Goal: Find specific page/section: Locate a particular part of the current website

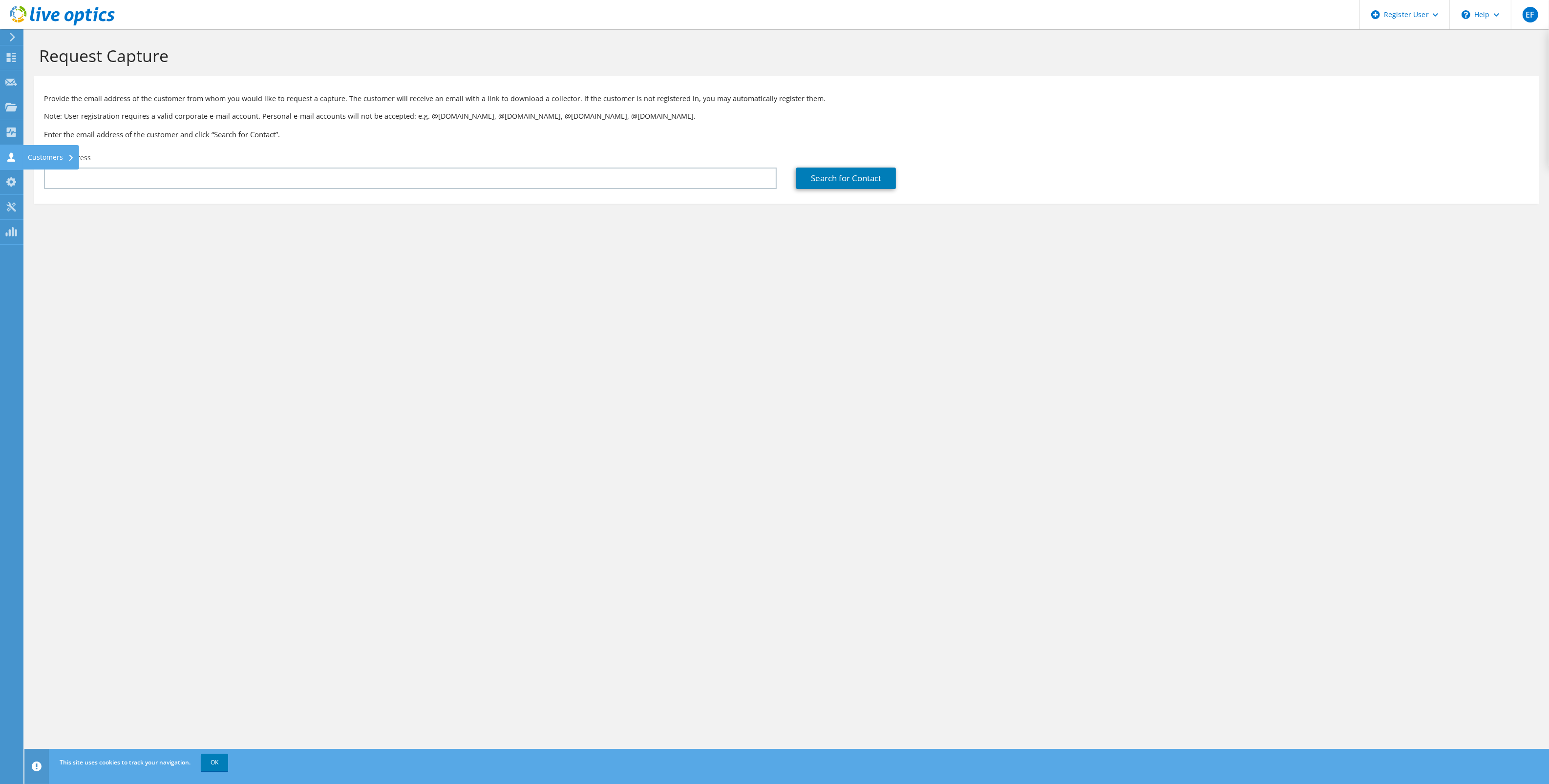
click at [10, 155] on use at bounding box center [11, 157] width 7 height 10
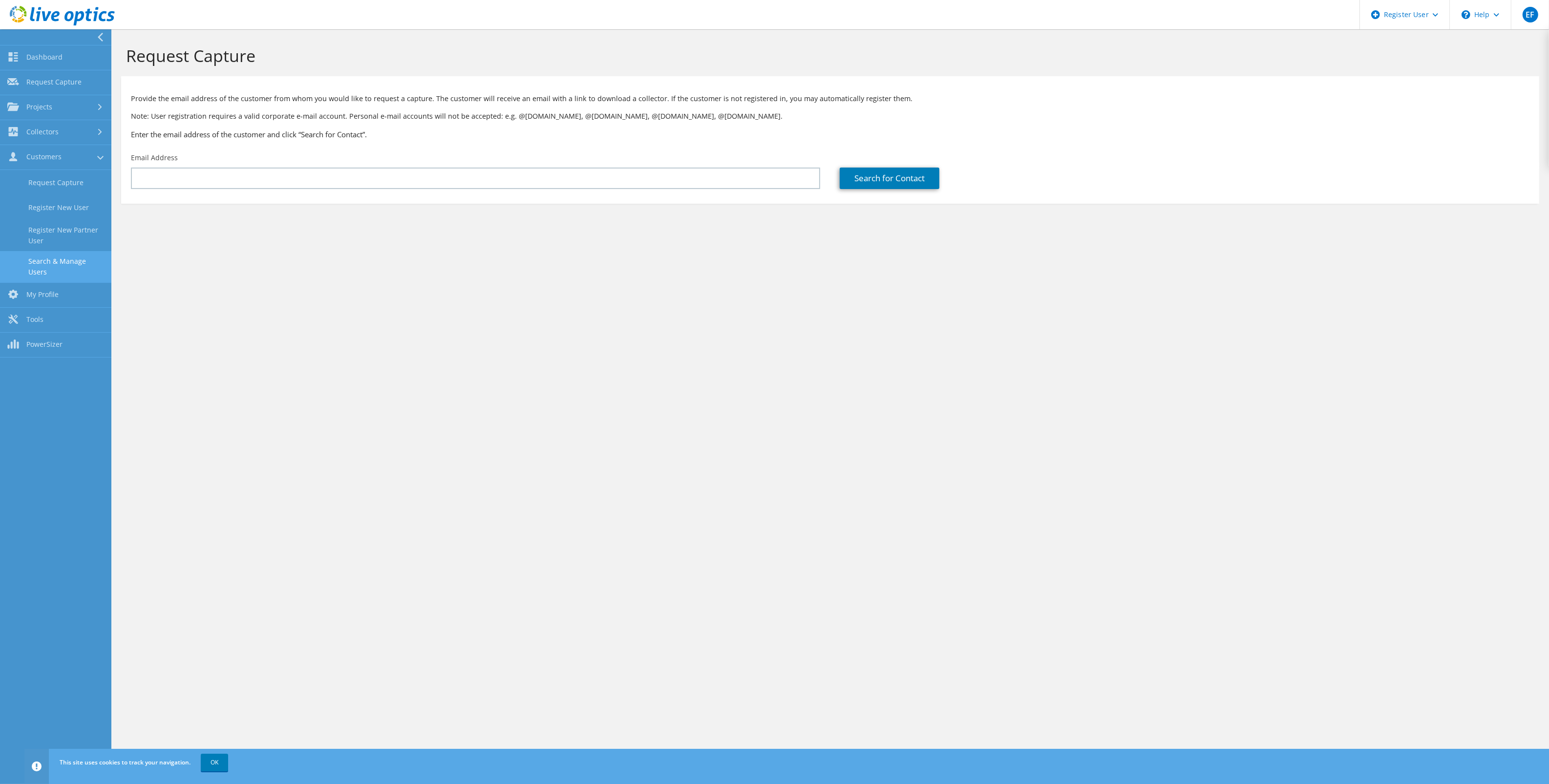
click at [77, 260] on link "Search & Manage Users" at bounding box center [56, 267] width 112 height 31
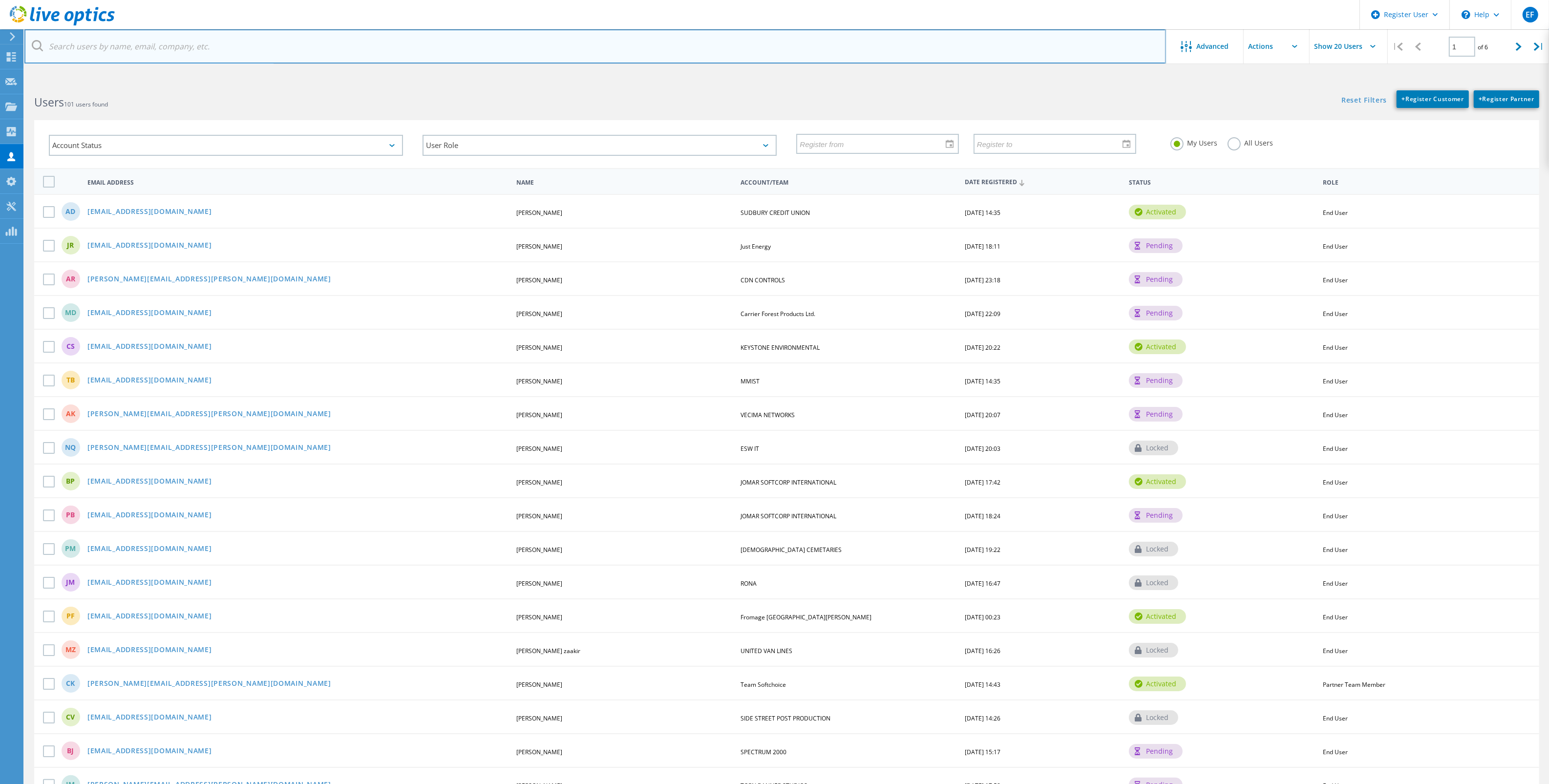
click at [254, 41] on input "text" at bounding box center [595, 46] width 1142 height 34
paste input "[PERSON_NAME][EMAIL_ADDRESS][PERSON_NAME][DOMAIN_NAME]"
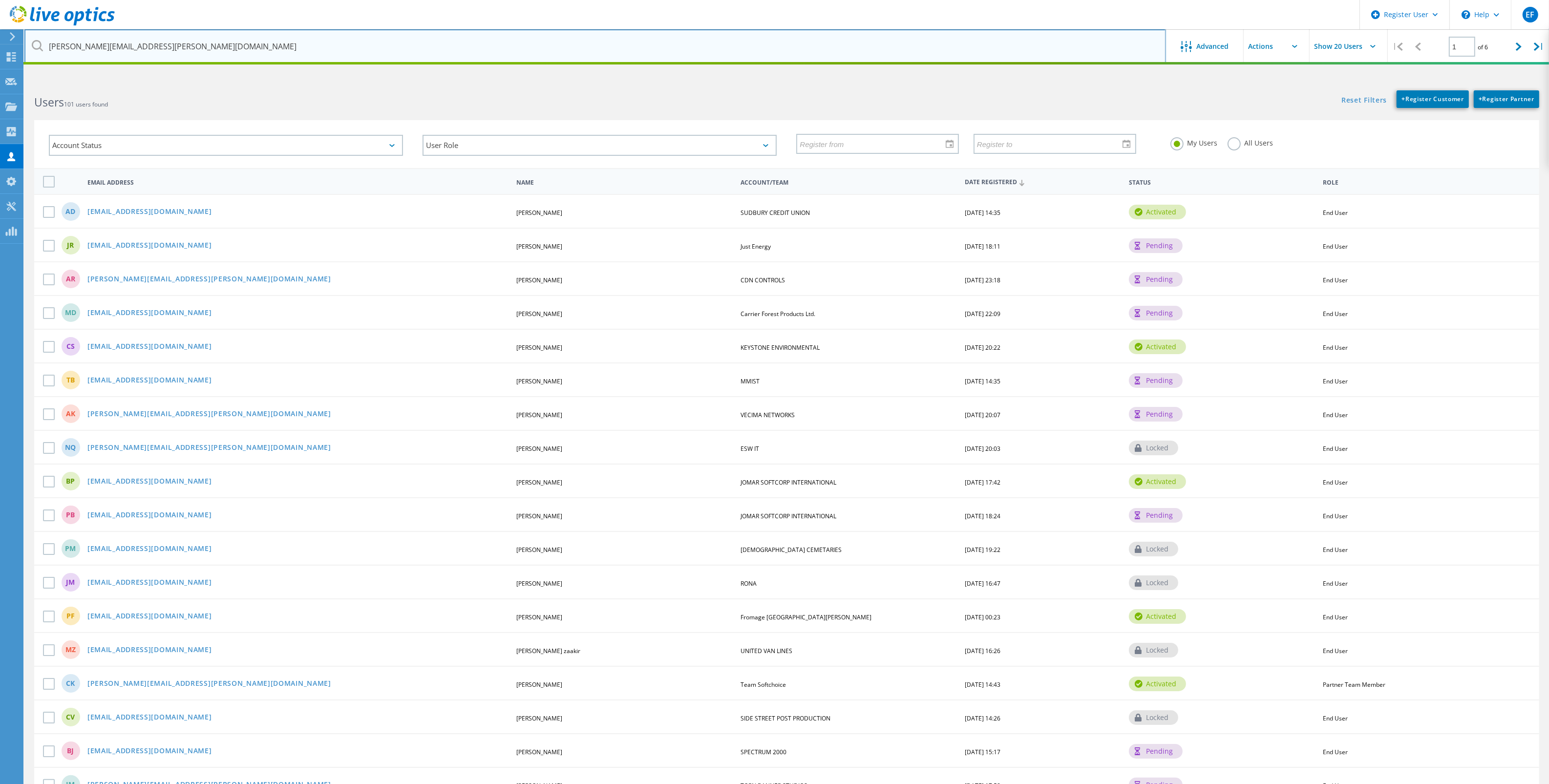
type input "[PERSON_NAME][EMAIL_ADDRESS][PERSON_NAME][DOMAIN_NAME]"
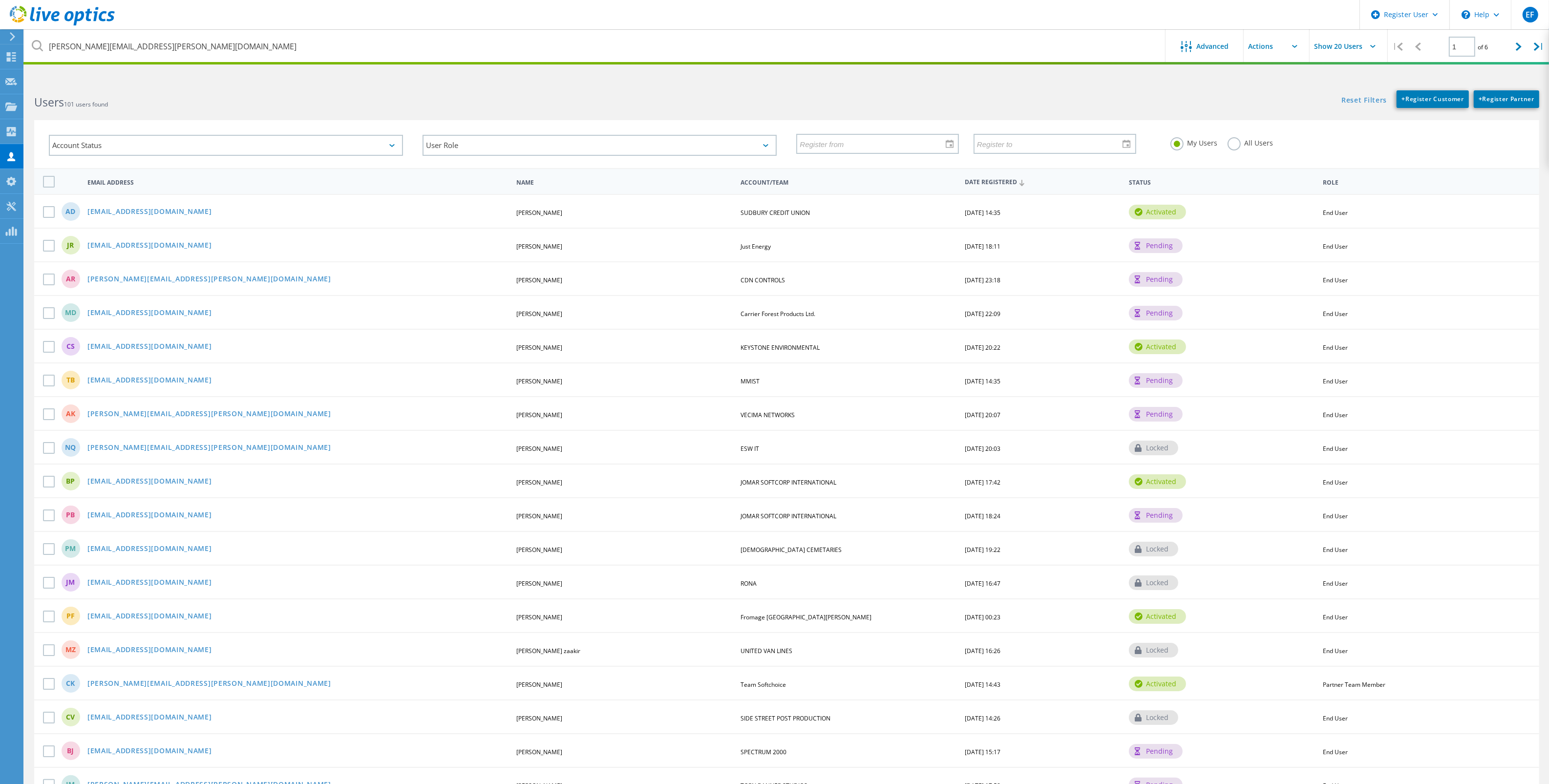
click at [361, 82] on div "Users 101 users found" at bounding box center [405, 93] width 762 height 26
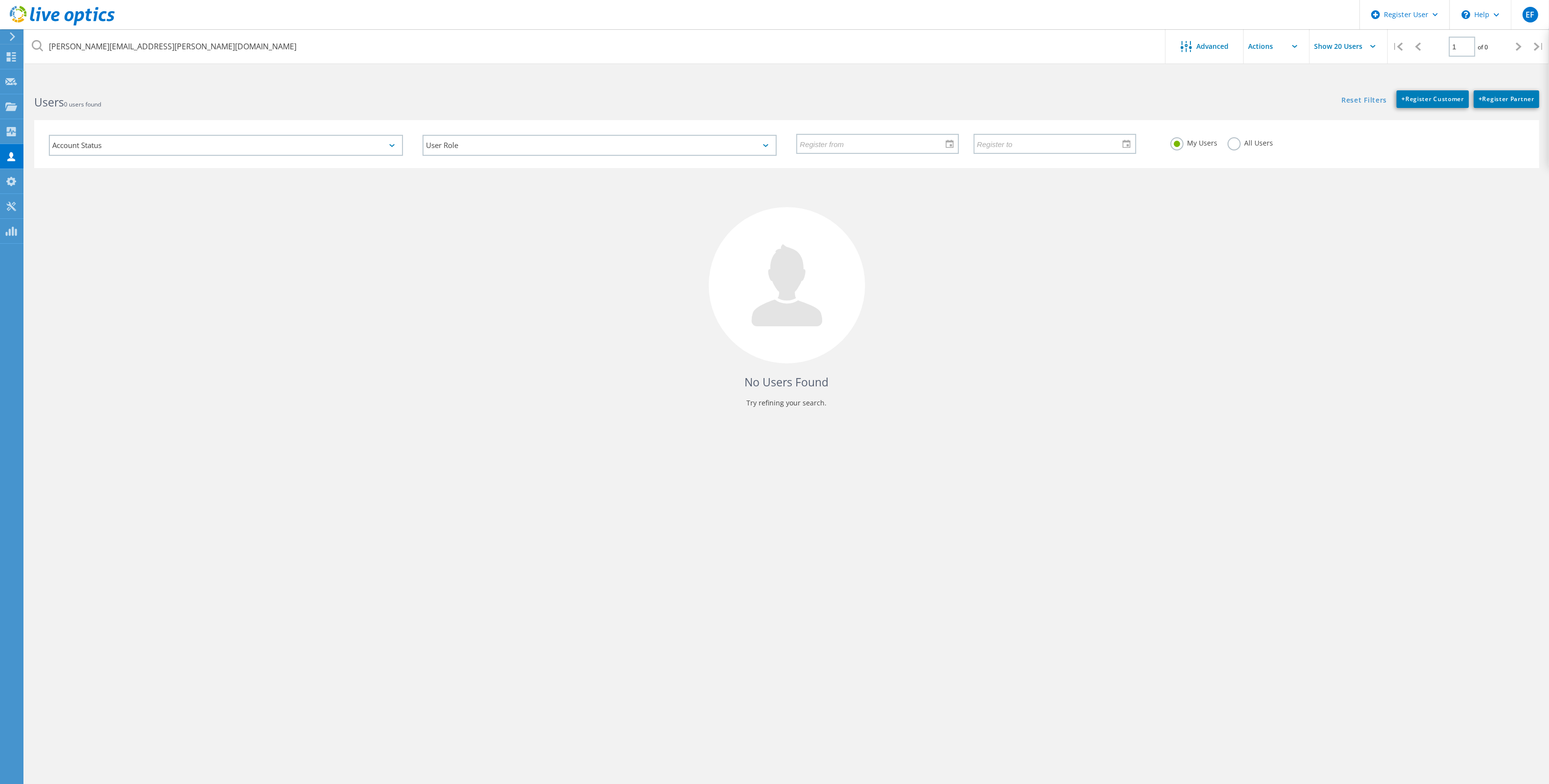
click at [1229, 146] on label "All Users" at bounding box center [1251, 142] width 46 height 10
click at [0, 0] on input "All Users" at bounding box center [0, 0] width 0 height 0
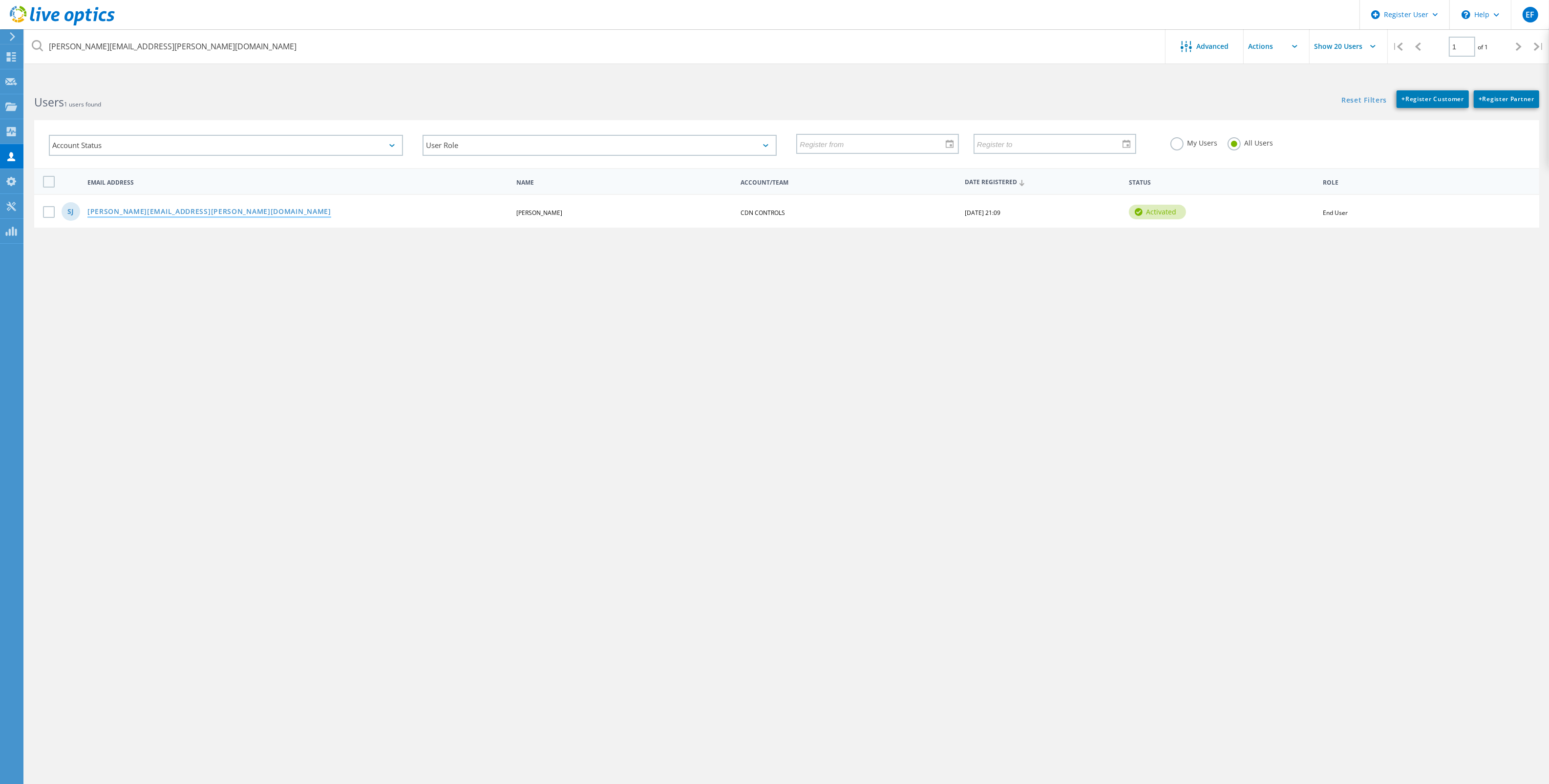
click at [178, 211] on link "[PERSON_NAME][EMAIL_ADDRESS][PERSON_NAME][DOMAIN_NAME]" at bounding box center [210, 212] width 244 height 8
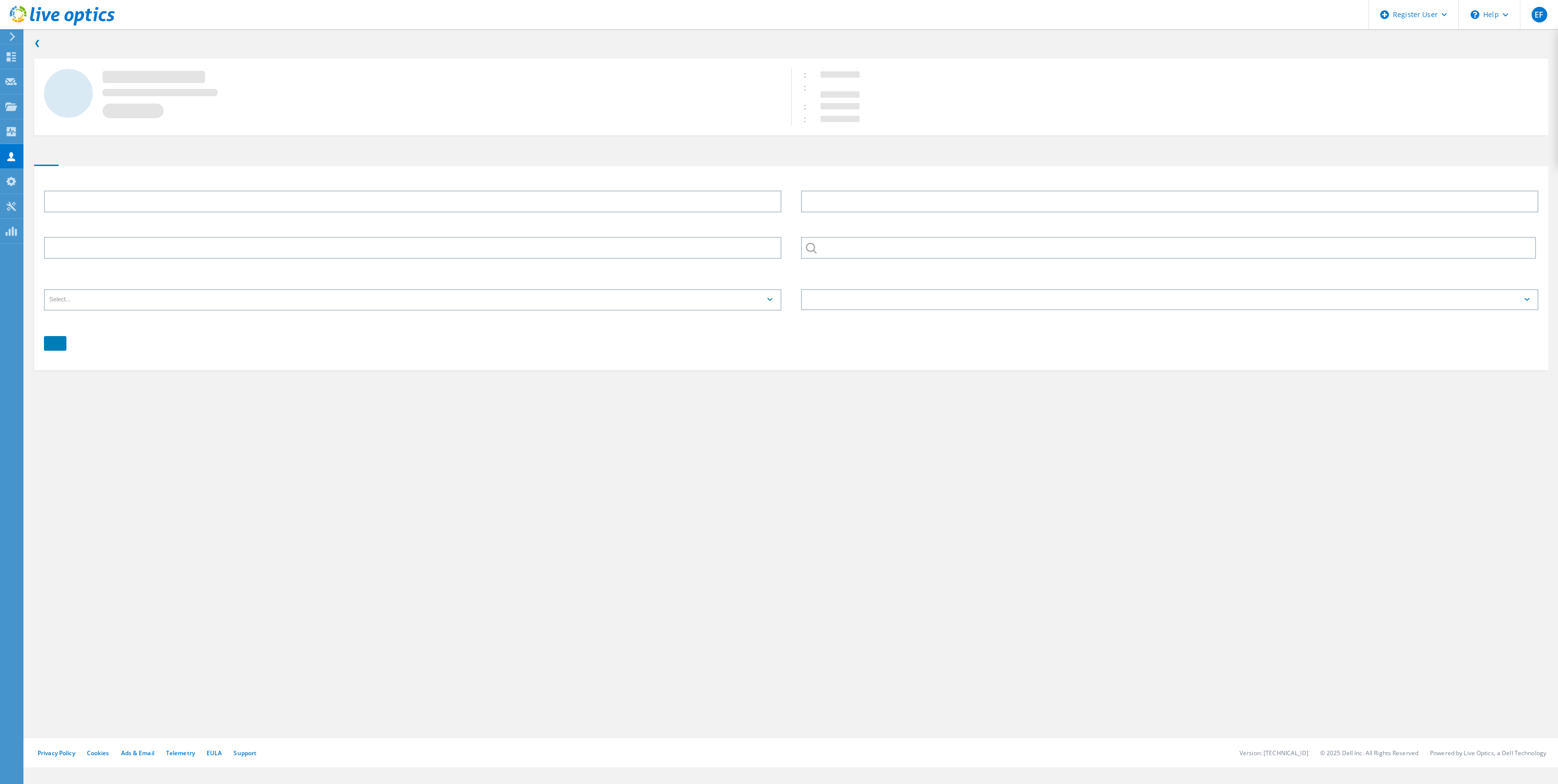
type input "Steven"
type input "Jobson"
type input "CDN CONTROLS"
type input "English"
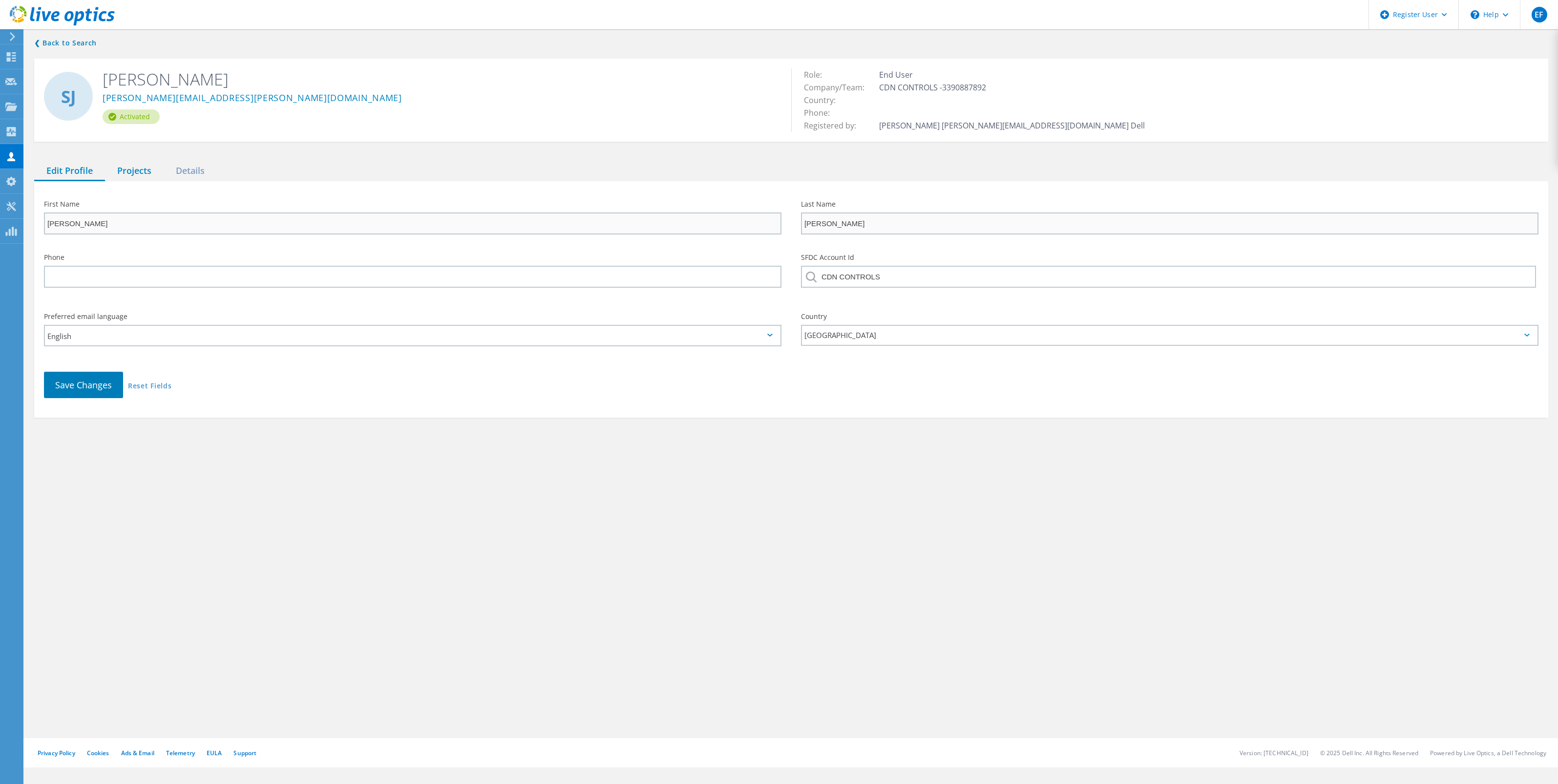
click at [141, 173] on div "Projects" at bounding box center [134, 171] width 58 height 20
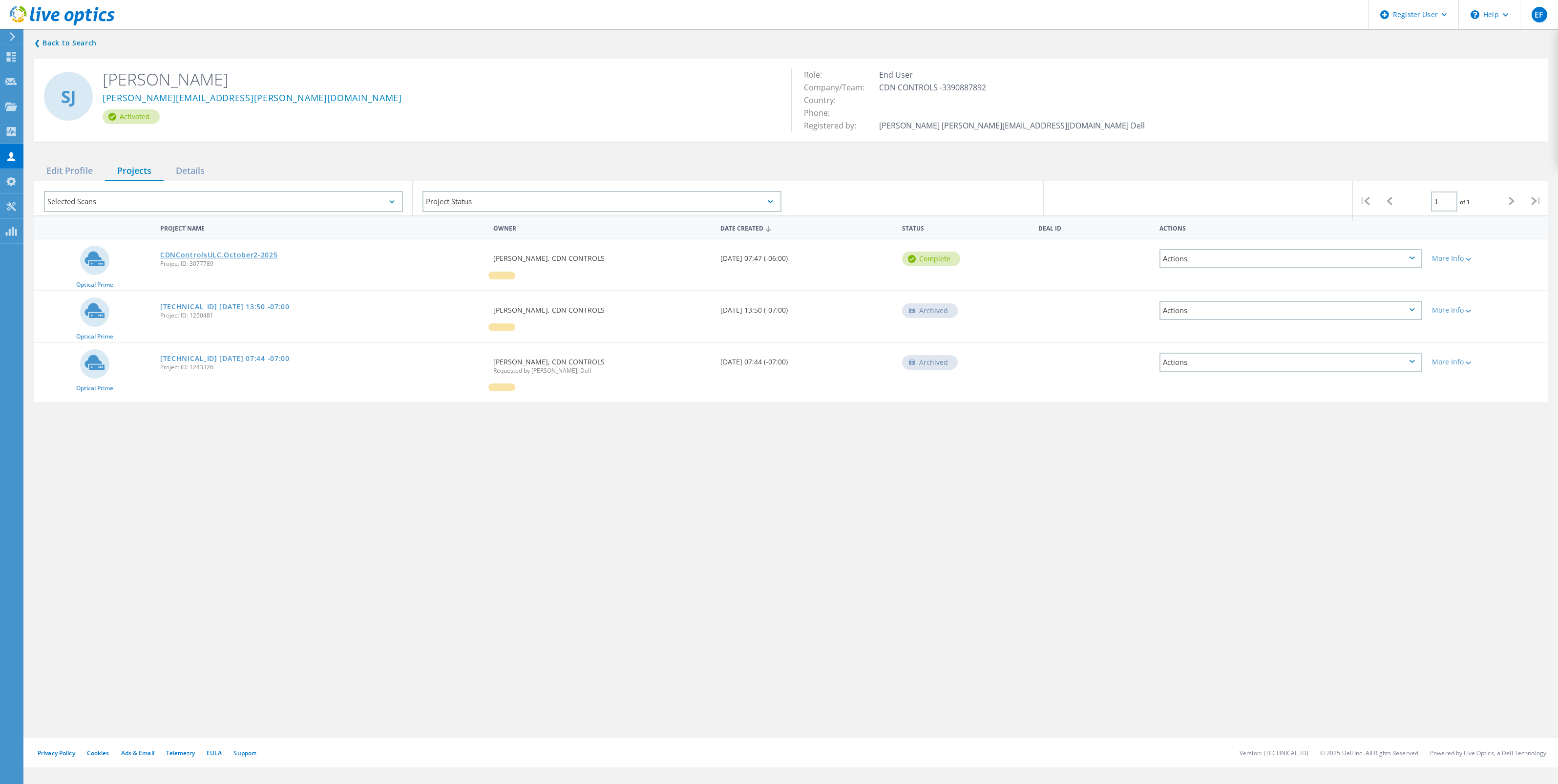
click at [205, 253] on link "CDNControlsULC.October2-2025" at bounding box center [219, 255] width 118 height 7
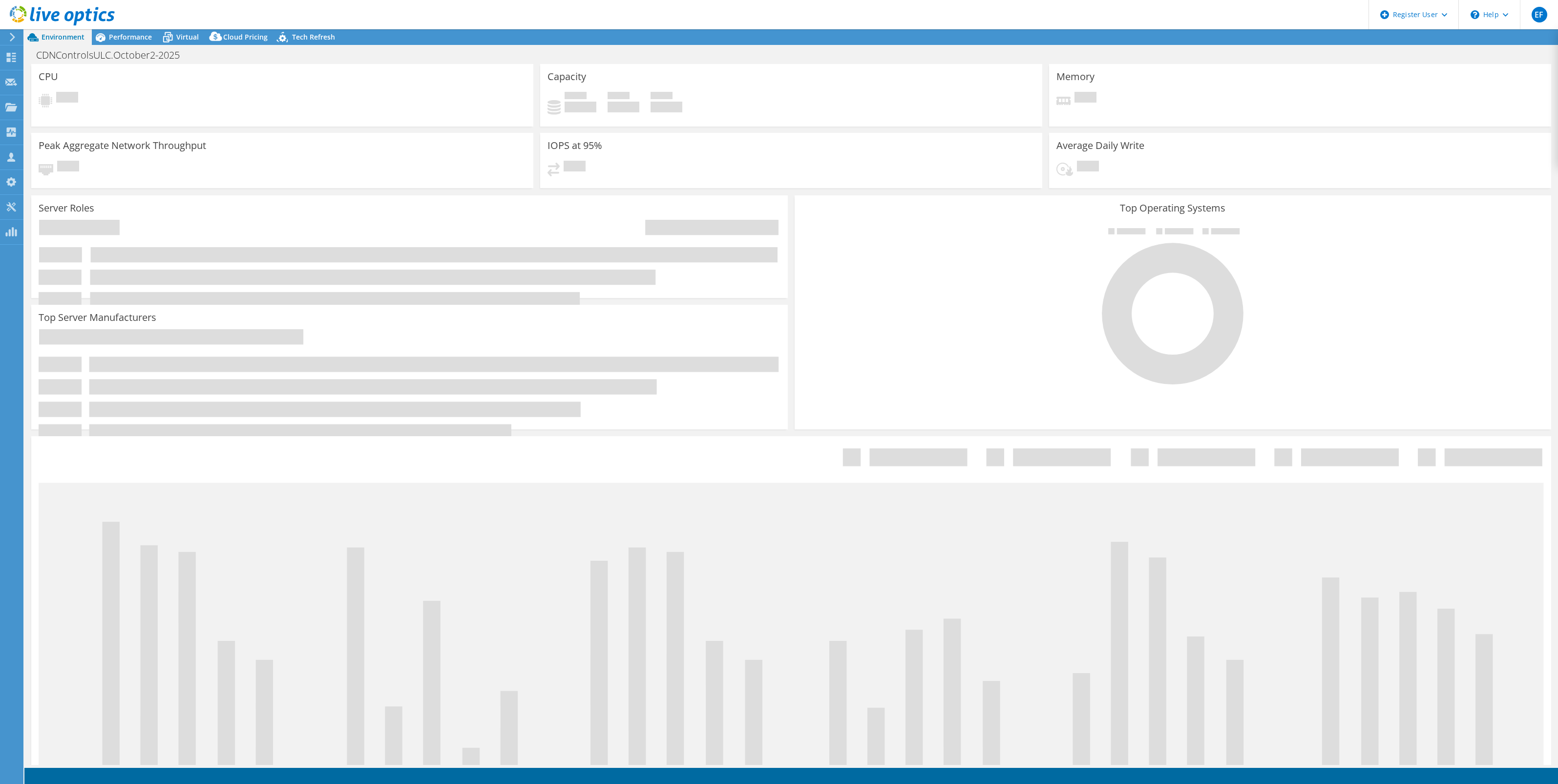
select select "USD"
